Goal: Task Accomplishment & Management: Use online tool/utility

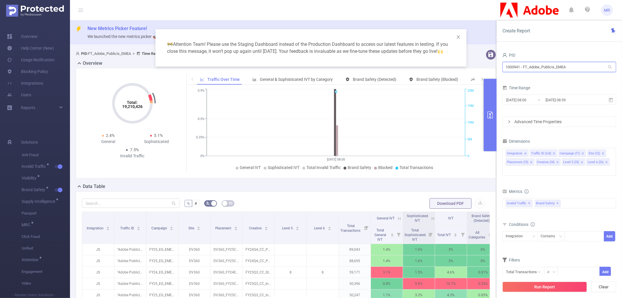
click at [527, 71] on input "1000941 - FT_Adobe_Publicis_EMEA" at bounding box center [559, 67] width 114 height 10
type input "cellu"
click at [531, 79] on li "1000874 - FT_USCellular 9,667 [3,569 rows]" at bounding box center [559, 78] width 114 height 9
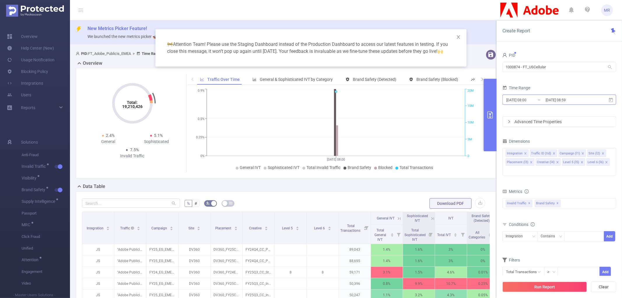
click at [533, 101] on input "[DATE] 08:00" at bounding box center [529, 100] width 47 height 8
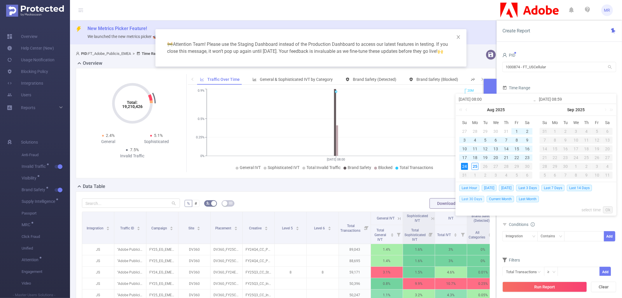
click at [478, 200] on span "Last 30 Days" at bounding box center [471, 199] width 25 height 6
type input "[DATE] 00:00"
type input "[DATE] 23:59"
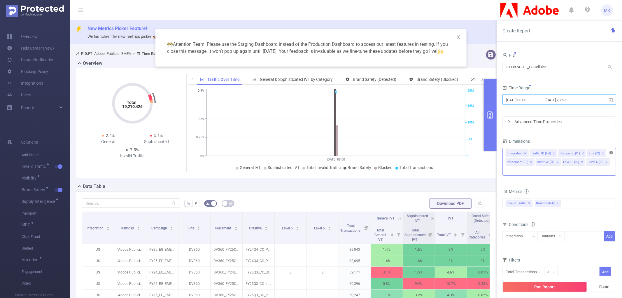
click at [611, 152] on icon "icon: close-circle" at bounding box center [611, 152] width 3 height 3
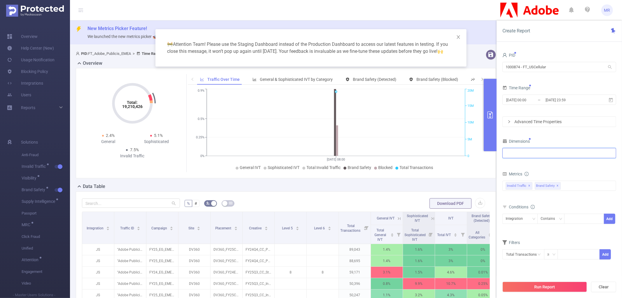
click at [537, 153] on div at bounding box center [559, 153] width 107 height 10
type input "inte"
click at [532, 162] on li "Integration" at bounding box center [559, 165] width 113 height 9
click at [553, 135] on div "PID 1000874 - FT_USCellular 1000874 - FT_USCellular Time Range 2025-07-26 00:00…" at bounding box center [559, 159] width 114 height 216
click at [559, 185] on span "✕" at bounding box center [558, 185] width 2 height 7
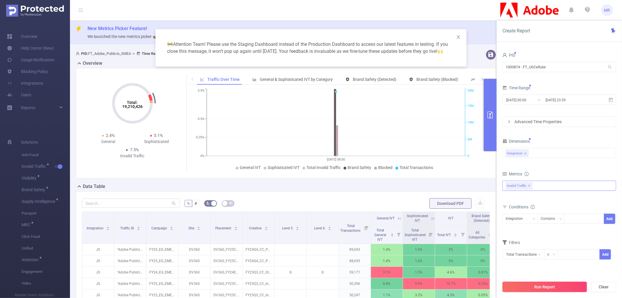
click at [545, 286] on button "Run Report" at bounding box center [544, 286] width 85 height 10
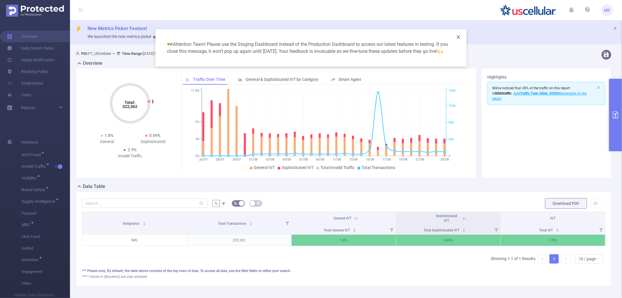
click at [459, 36] on icon "icon: close" at bounding box center [458, 37] width 5 height 5
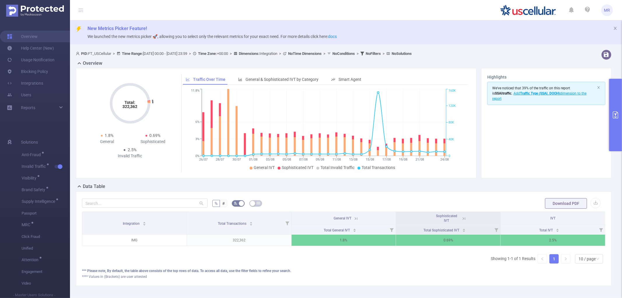
click at [620, 97] on button "primary" at bounding box center [615, 115] width 13 height 72
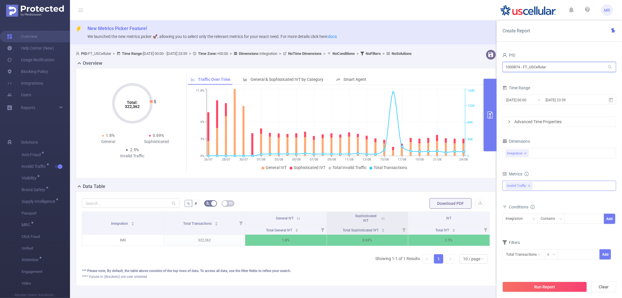
click at [533, 66] on input "1000874 - FT_USCellular" at bounding box center [559, 67] width 114 height 10
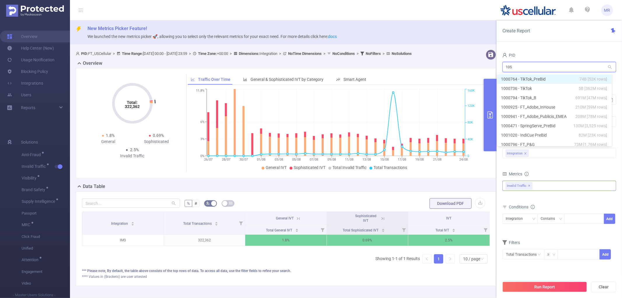
type input "1055"
click at [541, 75] on li "1001055 - Innovid_SDK_JS 0" at bounding box center [559, 78] width 114 height 9
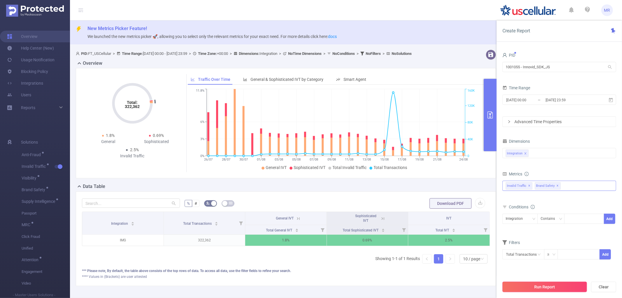
click at [544, 287] on button "Run Report" at bounding box center [544, 286] width 85 height 10
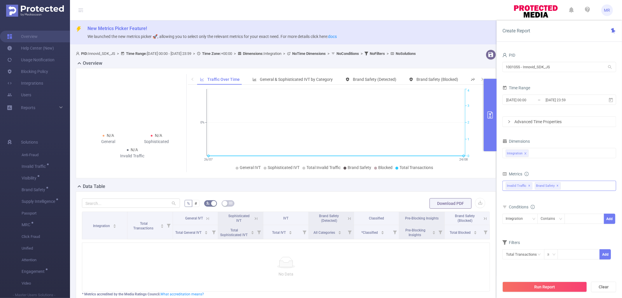
click at [559, 186] on span "✕" at bounding box center [558, 185] width 2 height 7
click at [523, 65] on input "1001055 - Innovid_SDK_JS" at bounding box center [559, 67] width 114 height 10
type input "fand"
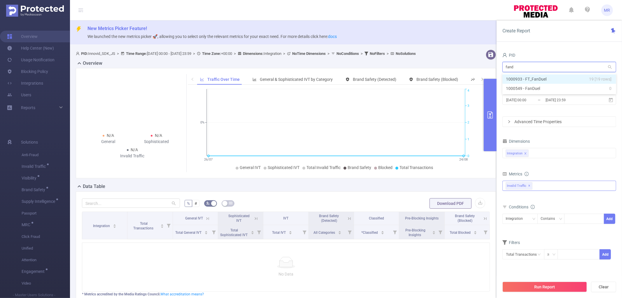
click at [531, 79] on li "1000933 - FT_FanDuel 19 [19 rows]" at bounding box center [559, 78] width 114 height 9
click at [561, 185] on span "Brand Safety ✕" at bounding box center [548, 186] width 26 height 8
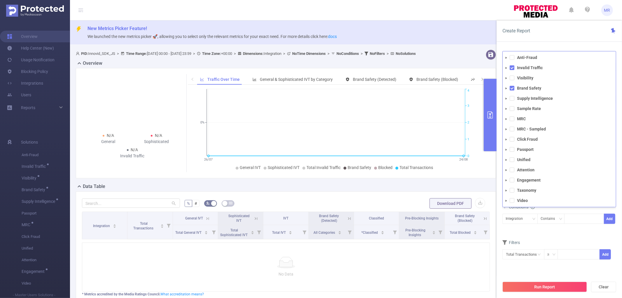
click at [539, 48] on div "PID 1000933 - FT_FanDuel 1000933 - FT_FanDuel Time Range 2025-07-26 00:00 _ 202…" at bounding box center [559, 176] width 125 height 263
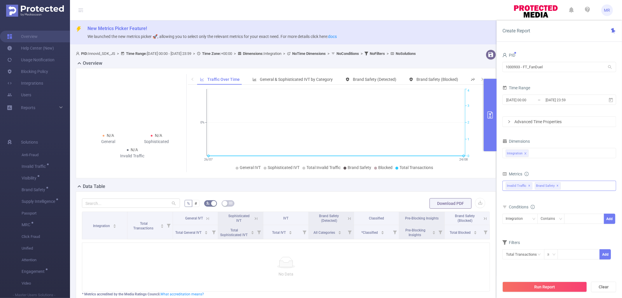
click at [559, 185] on span "✕" at bounding box center [558, 185] width 2 height 7
click at [533, 284] on button "Run Report" at bounding box center [544, 286] width 85 height 10
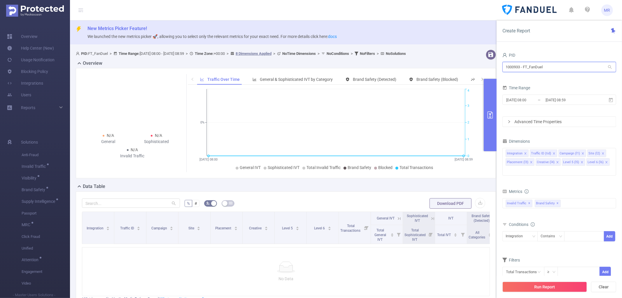
click at [541, 68] on input "1000933 - FT_FanDuel" at bounding box center [559, 67] width 114 height 10
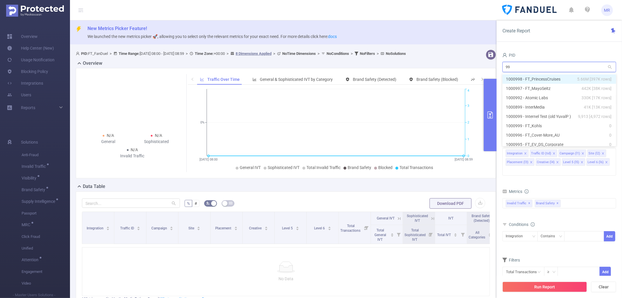
type input "998"
click at [552, 77] on li "1000998 - FT_PrincessCruises 5.66M [397K rows]" at bounding box center [559, 78] width 114 height 9
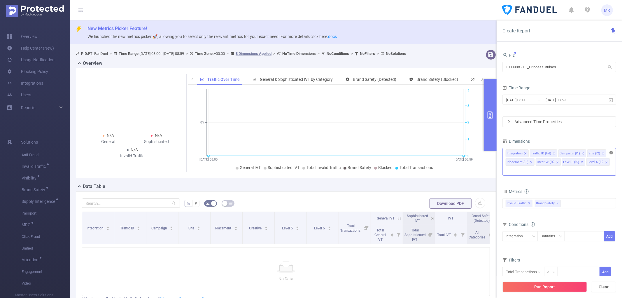
click at [610, 151] on icon "icon: close-circle" at bounding box center [611, 152] width 3 height 3
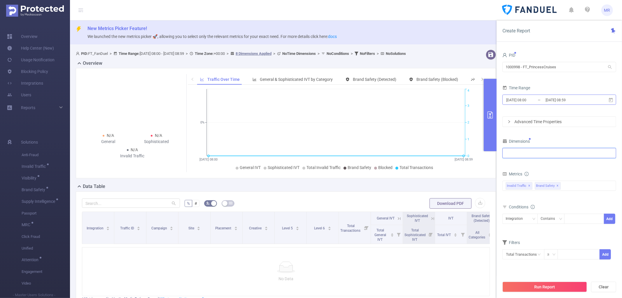
click at [544, 101] on input "[DATE] 08:00" at bounding box center [529, 100] width 47 height 8
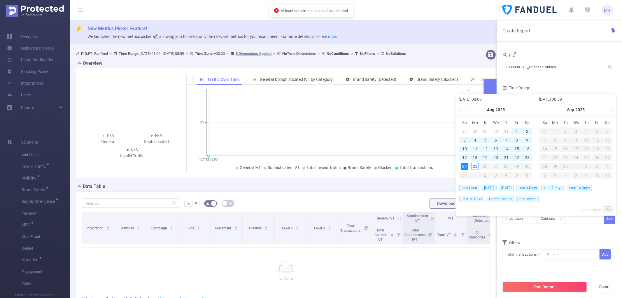
click at [479, 199] on span "Last 30 Days" at bounding box center [471, 199] width 25 height 6
type input "[DATE] 00:00"
type input "[DATE] 23:59"
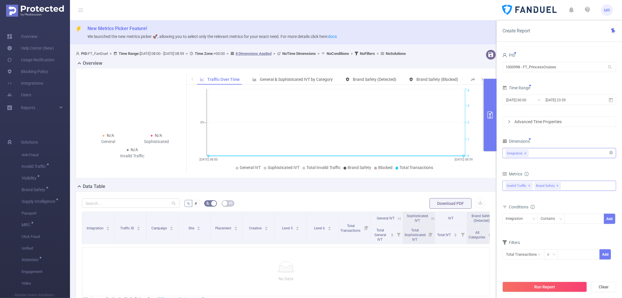
click at [559, 185] on span "Brand Safety ✕" at bounding box center [548, 186] width 26 height 8
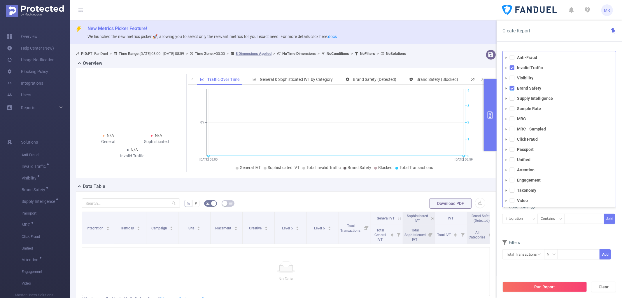
click at [513, 88] on span at bounding box center [512, 88] width 5 height 5
click at [530, 46] on div "PID 1000998 - FT_PrincessCruises 1000998 - FT_PrincessCruises Time Range 2025-0…" at bounding box center [559, 176] width 125 height 263
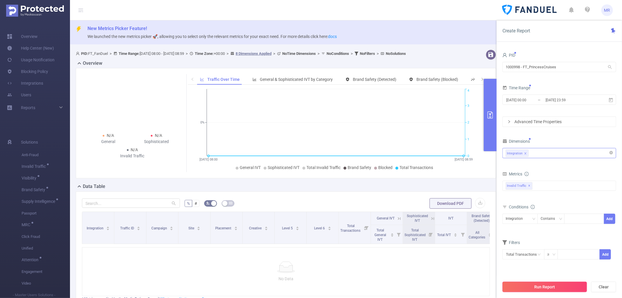
click at [539, 287] on button "Run Report" at bounding box center [544, 286] width 85 height 10
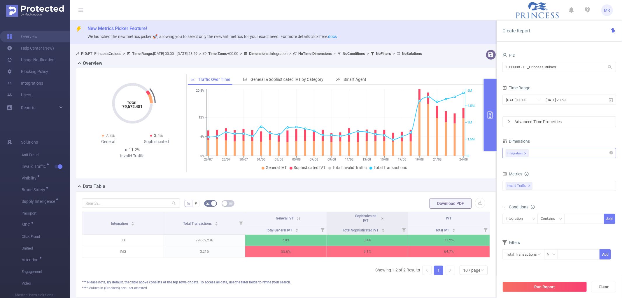
click at [489, 114] on icon "primary" at bounding box center [490, 114] width 7 height 7
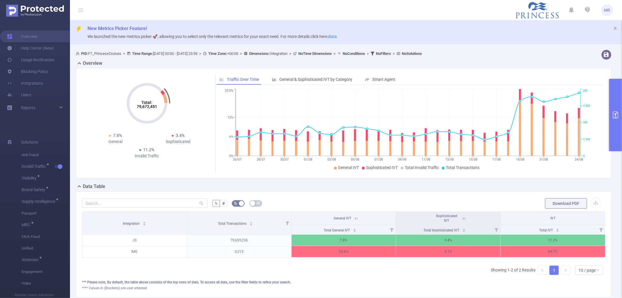
click at [477, 7] on header "MR" at bounding box center [311, 10] width 622 height 20
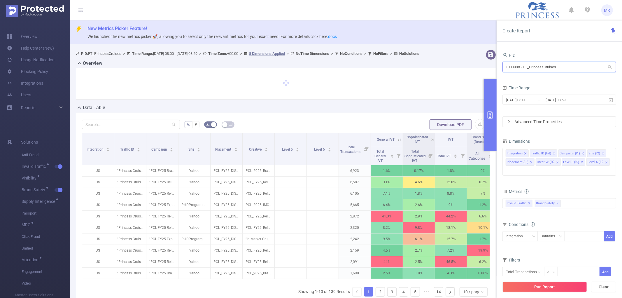
click at [551, 66] on input "1000998 - FT_PrincessCruises" at bounding box center [559, 67] width 114 height 10
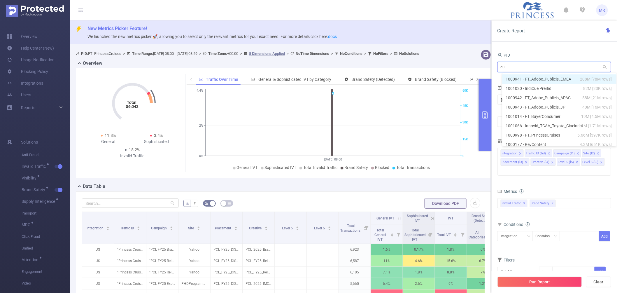
type input "cun"
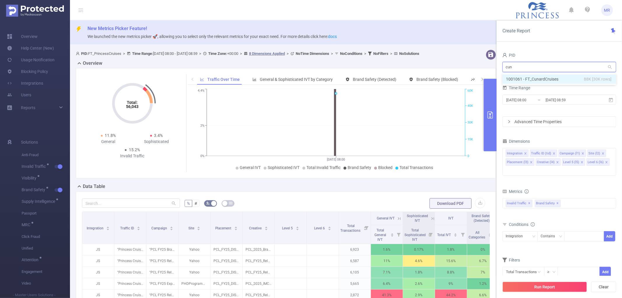
click at [556, 77] on li "1001061 - FT_CunardCruises 88K [30K rows]" at bounding box center [559, 78] width 114 height 9
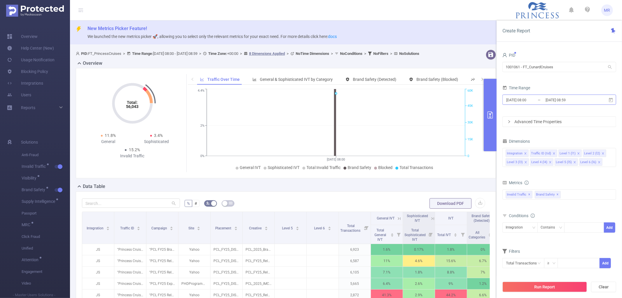
click at [588, 99] on input "[DATE] 08:59" at bounding box center [568, 100] width 47 height 8
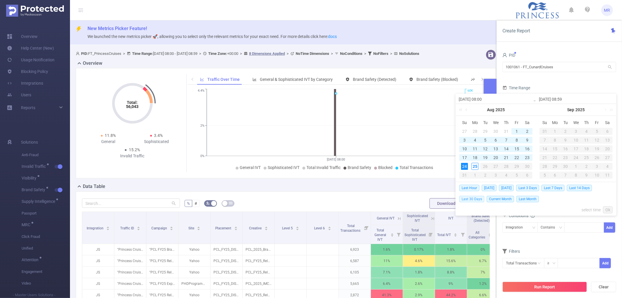
click at [474, 198] on span "Last 30 Days" at bounding box center [471, 199] width 25 height 6
type input "[DATE] 00:00"
type input "[DATE] 23:59"
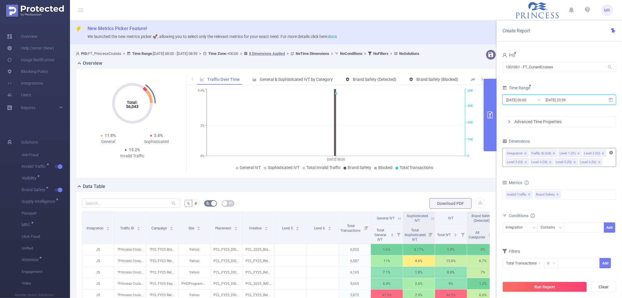
click at [611, 154] on icon "icon: close-circle" at bounding box center [611, 152] width 3 height 3
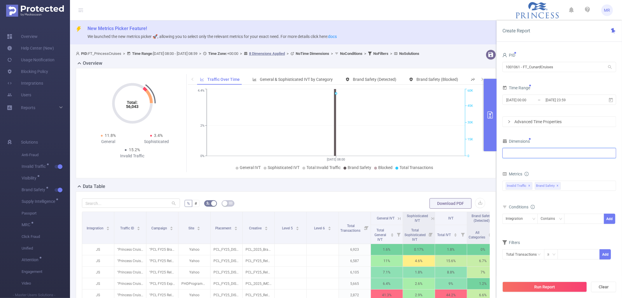
click at [553, 153] on div at bounding box center [559, 153] width 107 height 10
type input "inte"
click at [547, 163] on li "Integration" at bounding box center [559, 165] width 113 height 9
click at [546, 138] on div "Dimensions" at bounding box center [559, 142] width 114 height 10
click at [559, 185] on span "✕" at bounding box center [558, 185] width 2 height 7
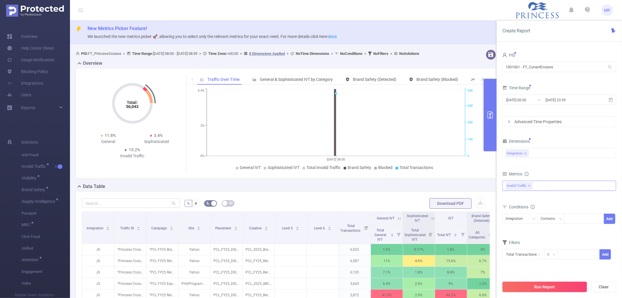
click at [533, 287] on button "Run Report" at bounding box center [544, 286] width 85 height 10
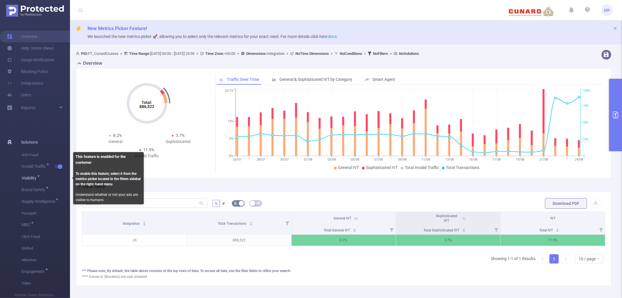
click at [39, 179] on span "Visibility" at bounding box center [46, 178] width 48 height 12
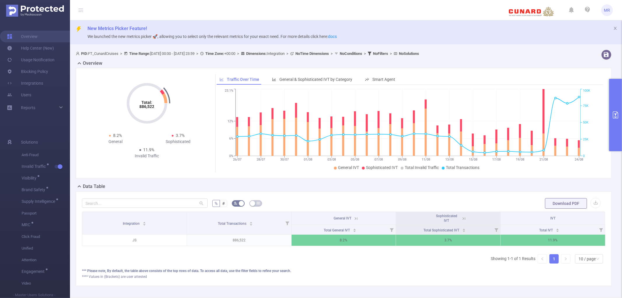
click at [619, 109] on button "primary" at bounding box center [615, 115] width 13 height 72
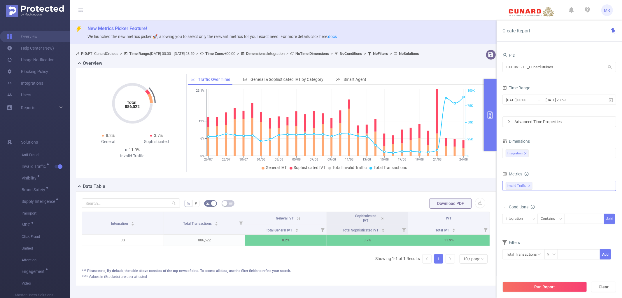
click at [546, 181] on div "Invalid Traffic ✕" at bounding box center [559, 186] width 114 height 10
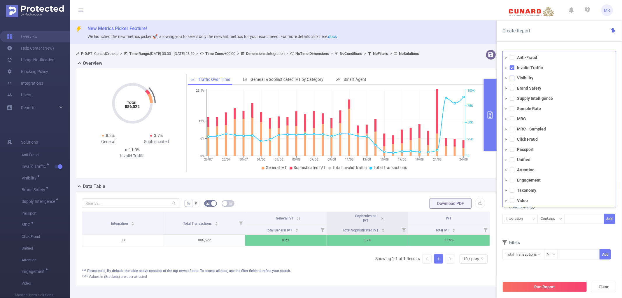
click at [512, 79] on span at bounding box center [512, 78] width 5 height 5
click at [507, 78] on icon "icon: caret-down" at bounding box center [506, 78] width 3 height 3
click at [517, 99] on span at bounding box center [517, 98] width 5 height 5
click at [540, 238] on form "Dimensions Integration Metrics total Total General IVT Data Centers Disclosed B…" at bounding box center [559, 202] width 114 height 130
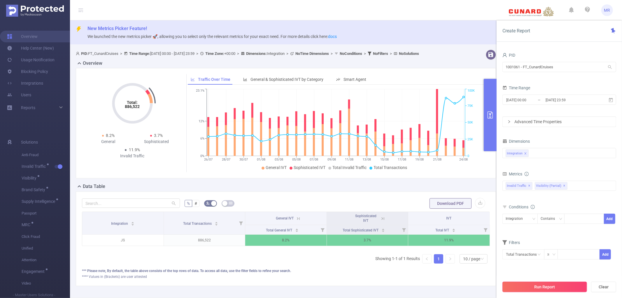
click at [534, 283] on button "Run Report" at bounding box center [544, 286] width 85 height 10
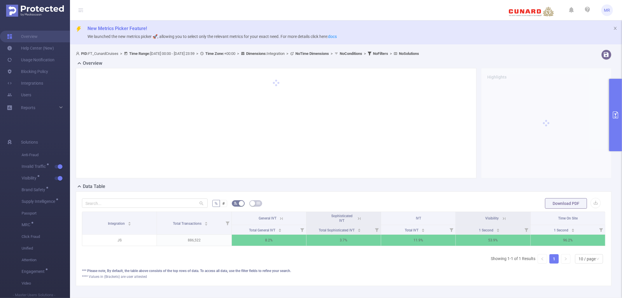
click at [502, 219] on icon at bounding box center [504, 218] width 5 height 5
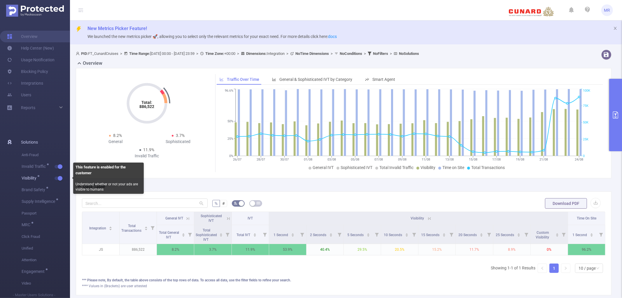
click at [61, 178] on button "button" at bounding box center [59, 177] width 8 height 3
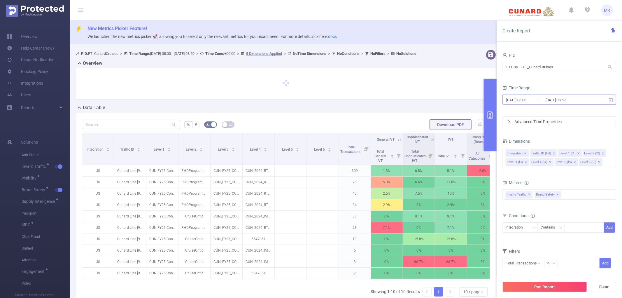
click at [569, 101] on input "[DATE] 08:59" at bounding box center [568, 100] width 47 height 8
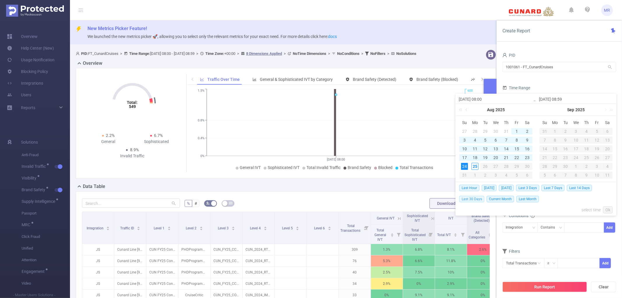
click at [476, 200] on span "Last 30 Days" at bounding box center [471, 199] width 25 height 6
type input "[DATE] 00:00"
type input "[DATE] 23:59"
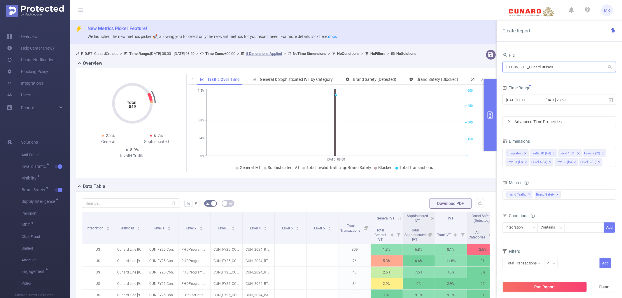
click at [541, 69] on input "1001061 - FT_CunardCruises" at bounding box center [559, 67] width 114 height 10
type input "micro"
click at [548, 77] on li "1001062 - FT_Microsoft 3.55M [171K rows]" at bounding box center [559, 78] width 114 height 9
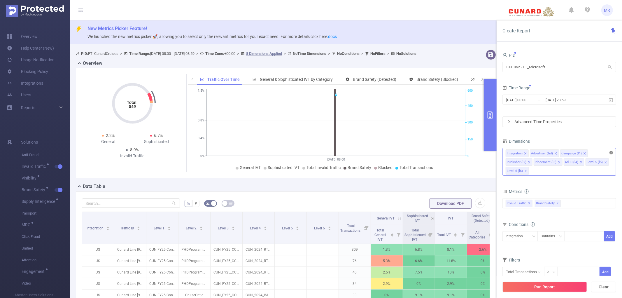
click at [610, 153] on icon "icon: close-circle" at bounding box center [611, 152] width 3 height 3
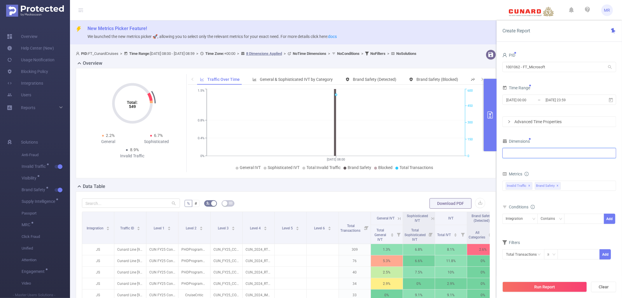
click at [532, 157] on div at bounding box center [559, 153] width 107 height 10
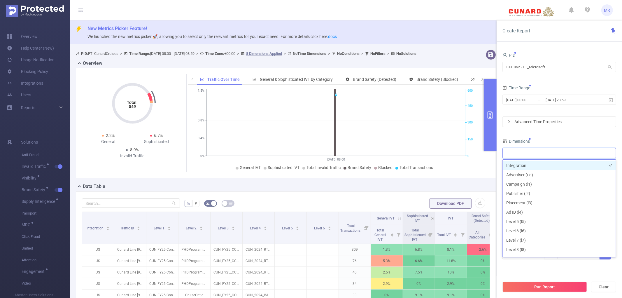
click at [522, 163] on li "Integration" at bounding box center [559, 165] width 113 height 9
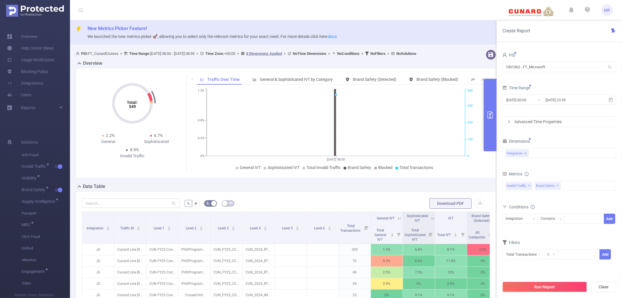
click at [546, 134] on div "PID 1001062 - FT_Microsoft 1001062 - FT_Microsoft Time Range [DATE] 00:00 _ [DA…" at bounding box center [559, 159] width 114 height 216
click at [558, 185] on span "Brand Safety ✕" at bounding box center [548, 186] width 26 height 8
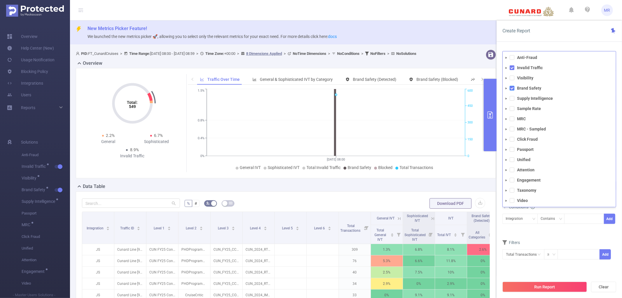
click at [512, 87] on span at bounding box center [512, 88] width 5 height 5
click at [540, 36] on div "Create Report" at bounding box center [559, 30] width 125 height 21
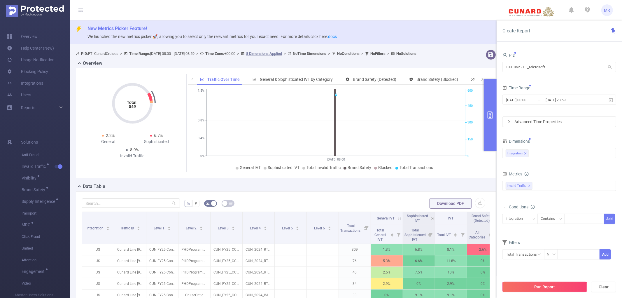
click at [529, 284] on button "Run Report" at bounding box center [544, 286] width 85 height 10
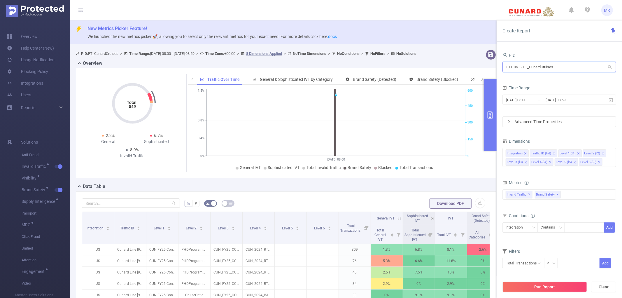
click at [546, 64] on input "1001061 - FT_CunardCruises" at bounding box center [559, 67] width 114 height 10
type input "tcaa"
click at [541, 79] on li "1001066 - Innovid_TCAA_Toyota_Cincinnati 13M [1.71M rows]" at bounding box center [559, 78] width 114 height 9
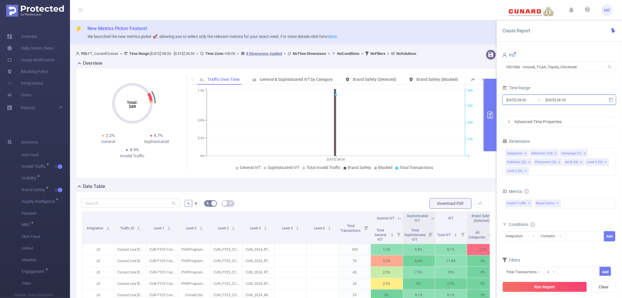
click at [542, 94] on span "2025-08-25 08:00 _ 2025-08-25 08:59" at bounding box center [559, 99] width 114 height 10
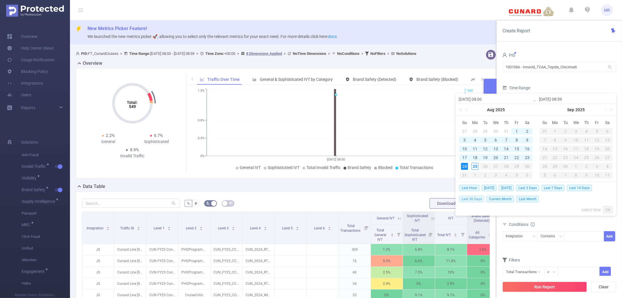
click at [477, 199] on span "Last 30 Days" at bounding box center [471, 199] width 25 height 6
type input "2025-07-26 00:00"
type input "[DATE] 23:59"
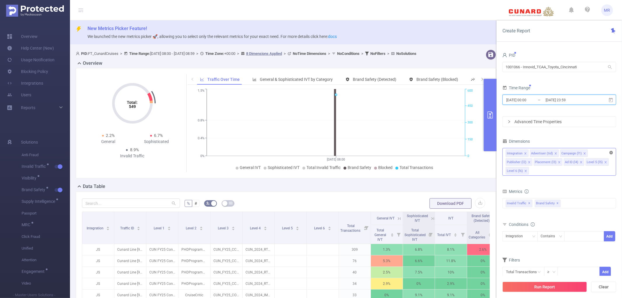
click at [611, 153] on icon "icon: close-circle" at bounding box center [611, 152] width 3 height 3
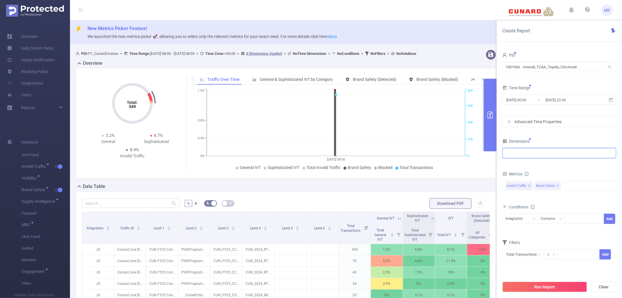
click at [560, 153] on div at bounding box center [559, 153] width 107 height 10
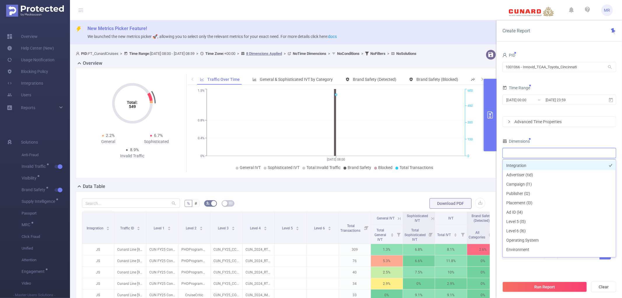
click at [533, 166] on li "Integration" at bounding box center [559, 165] width 113 height 9
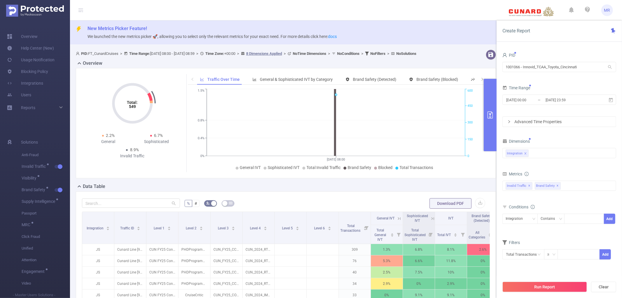
click at [537, 135] on div "PID 1001066 - Innovid_TCAA_Toyota_Cincinnati 1001066 - Innovid_TCAA_Toyota_Cinc…" at bounding box center [559, 159] width 114 height 216
click at [559, 185] on span "✕" at bounding box center [558, 185] width 2 height 7
click at [520, 285] on button "Run Report" at bounding box center [544, 286] width 85 height 10
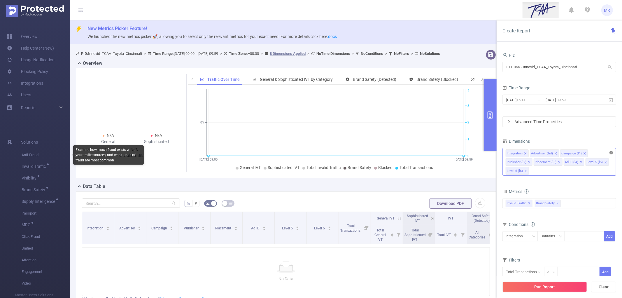
click at [610, 152] on icon "icon: close-circle" at bounding box center [611, 152] width 3 height 3
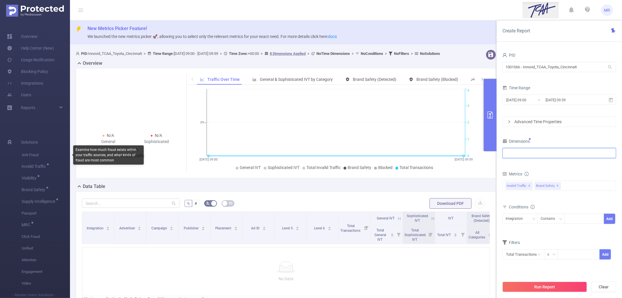
click at [552, 155] on div at bounding box center [559, 153] width 107 height 10
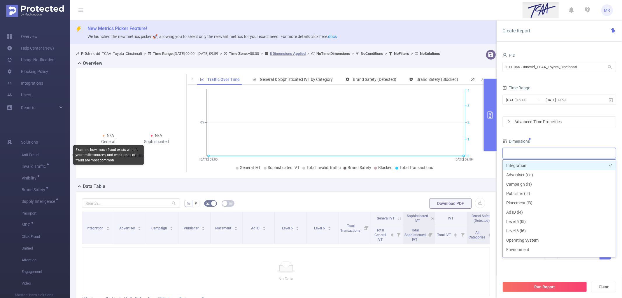
click at [526, 164] on li "Integration" at bounding box center [559, 165] width 113 height 9
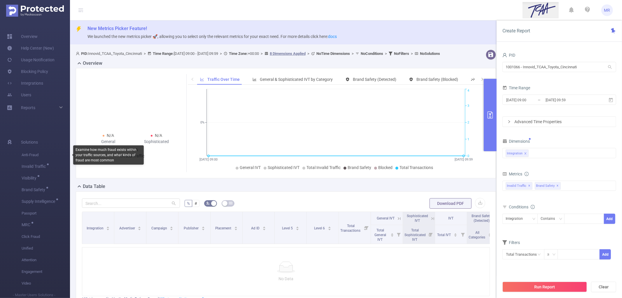
click at [564, 138] on div "Dimensions" at bounding box center [559, 142] width 114 height 10
click at [559, 184] on span "✕" at bounding box center [558, 185] width 2 height 7
click at [527, 99] on input "[DATE] 09:00" at bounding box center [529, 100] width 47 height 8
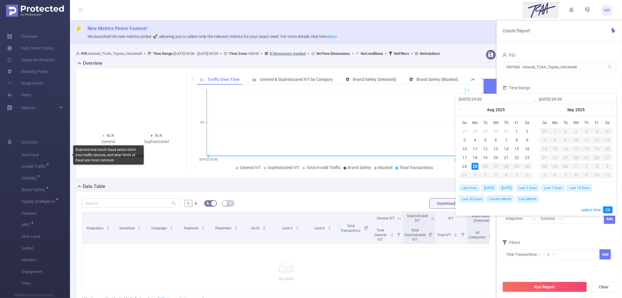
click at [548, 80] on form "PID 1001066 - Innovid_TCAA_Toyota_Cincinnati 1001066 - Innovid_TCAA_Toyota_Cinc…" at bounding box center [559, 89] width 114 height 76
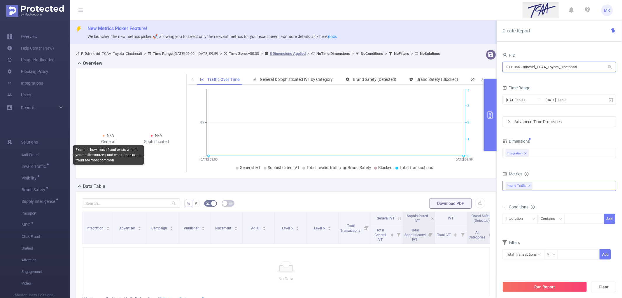
click at [544, 68] on input "1001066 - Innovid_TCAA_Toyota_Cincinnati" at bounding box center [559, 67] width 114 height 10
click at [540, 69] on input "1001066 - Innovid_TCAA_Toyota_Cincinnati" at bounding box center [559, 67] width 114 height 10
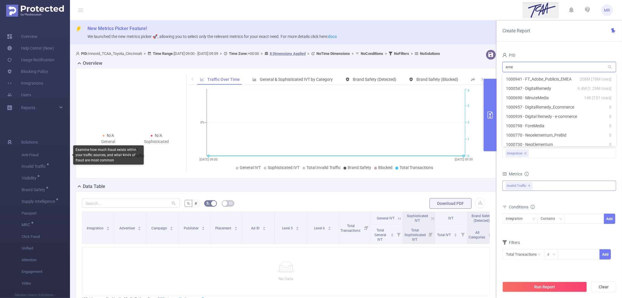
click at [534, 69] on input "eme" at bounding box center [559, 67] width 114 height 10
type input "adobe"
click at [537, 89] on li "1000941 - FT_Adobe_Publicis_EMEA 208M [78M rows]" at bounding box center [559, 88] width 114 height 9
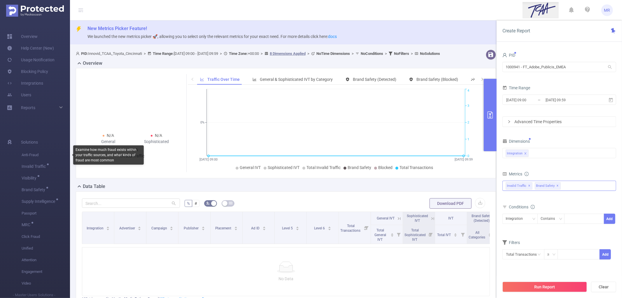
click at [559, 185] on span "✕" at bounding box center [558, 185] width 2 height 7
click at [540, 282] on button "Run Report" at bounding box center [544, 286] width 85 height 10
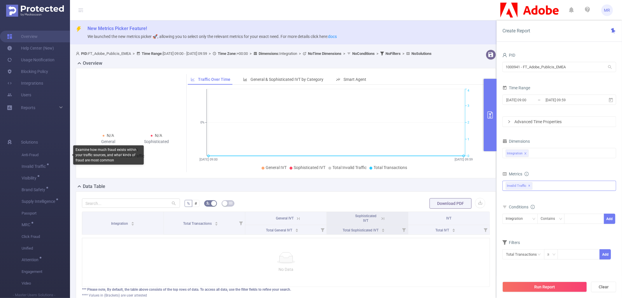
click at [163, 106] on div "N/A General N/A Sophisticated N/A Invalid Traffic" at bounding box center [132, 117] width 96 height 87
click at [547, 288] on button "Run Report" at bounding box center [544, 286] width 85 height 10
click at [538, 100] on input "[DATE] 09:00" at bounding box center [529, 100] width 47 height 8
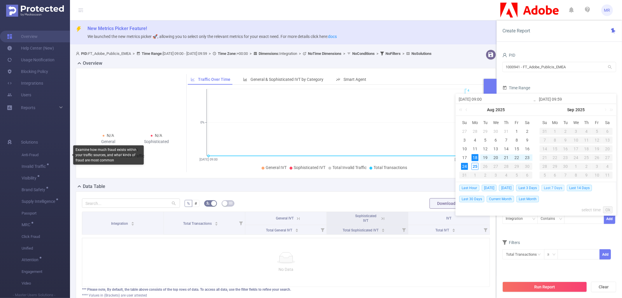
click at [554, 188] on span "Last 7 Days" at bounding box center [553, 188] width 23 height 6
type input "[DATE] 00:00"
type input "[DATE] 23:59"
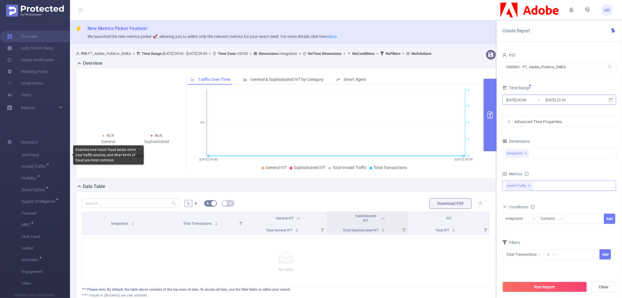
click at [555, 102] on input "[DATE] 23:59" at bounding box center [568, 100] width 47 height 8
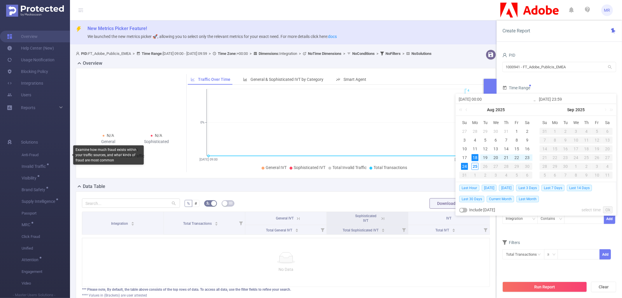
click at [513, 157] on div "22" at bounding box center [516, 157] width 7 height 7
click at [466, 167] on div "24" at bounding box center [464, 166] width 7 height 7
type input "[DATE] 00:00"
click at [607, 207] on link "Ok" at bounding box center [608, 209] width 10 height 7
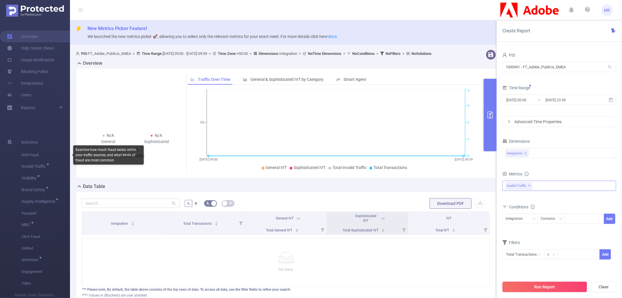
click at [541, 285] on button "Run Report" at bounding box center [544, 286] width 85 height 10
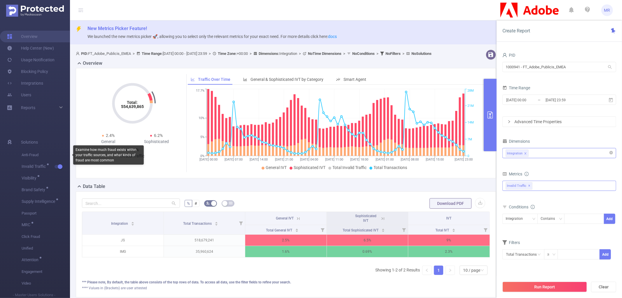
click at [547, 154] on div "Integration" at bounding box center [559, 153] width 107 height 10
type input "hos"
click at [543, 164] on li "Host" at bounding box center [559, 165] width 113 height 9
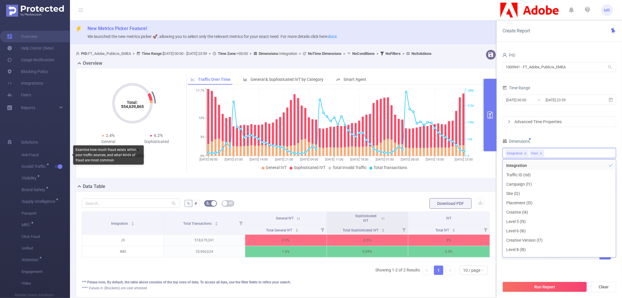
click at [548, 135] on div "PID 1000941 - FT_Adobe_Publicis_EMEA 1000941 - FT_Adobe_Publicis_EMEA Time Rang…" at bounding box center [559, 159] width 114 height 216
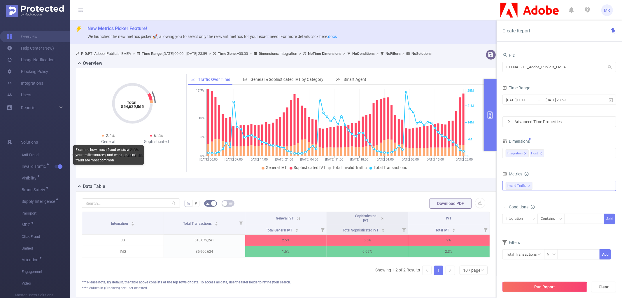
click at [547, 284] on button "Run Report" at bounding box center [544, 286] width 85 height 10
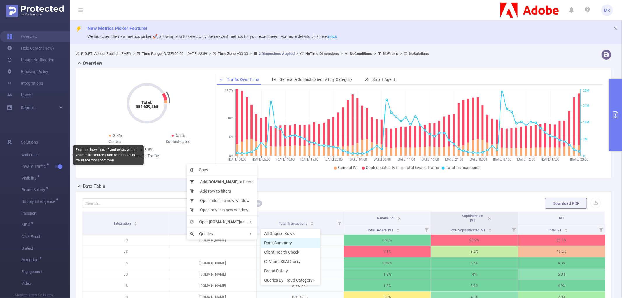
click at [281, 243] on span "Rank Summary" at bounding box center [278, 242] width 28 height 5
